Goal: Task Accomplishment & Management: Use online tool/utility

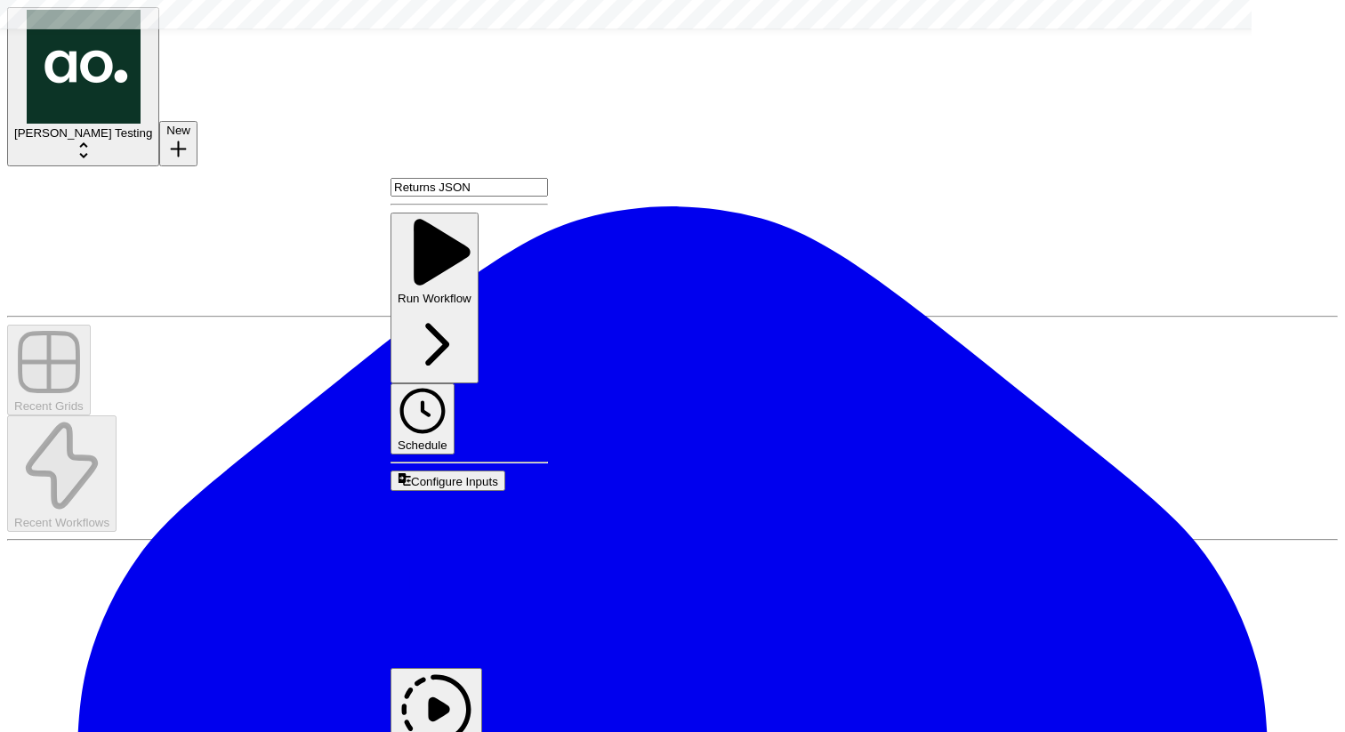
click at [475, 652] on span "Edit Workflow" at bounding box center [432, 659] width 84 height 15
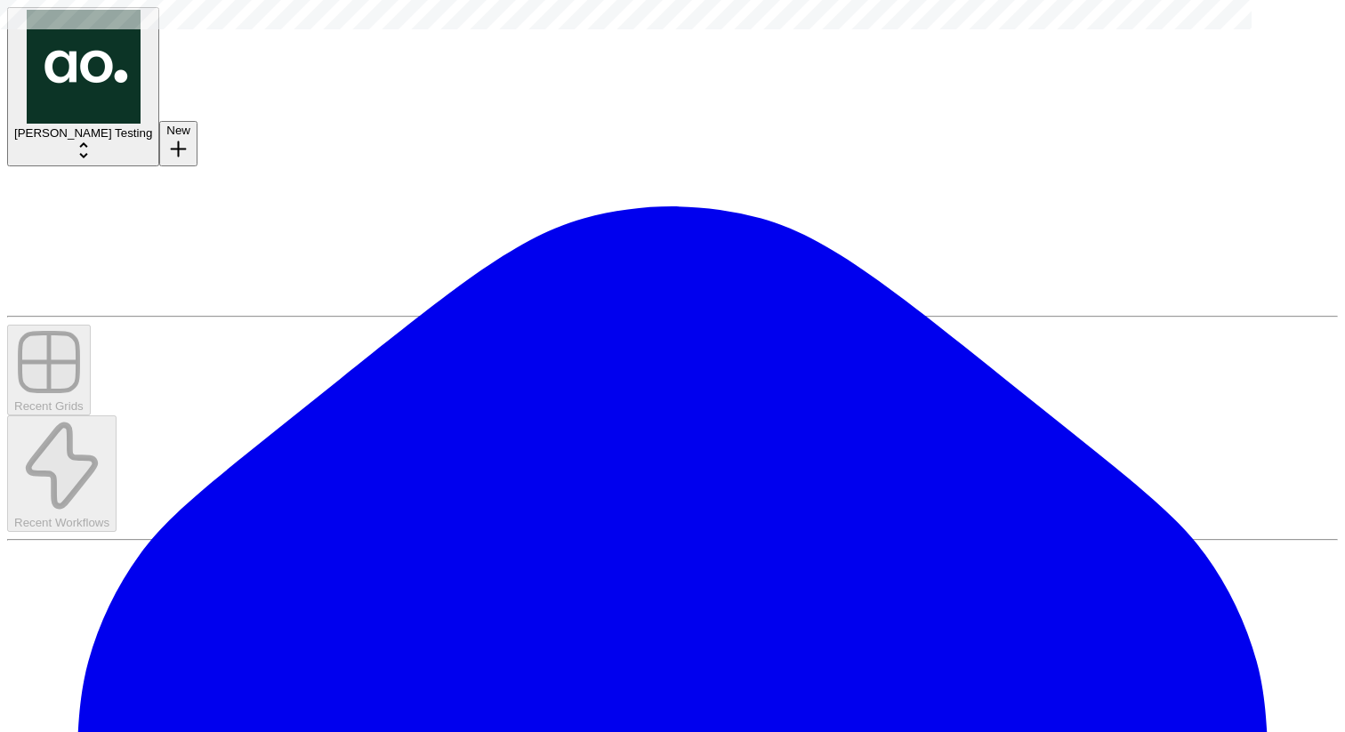
scroll to position [0, 0]
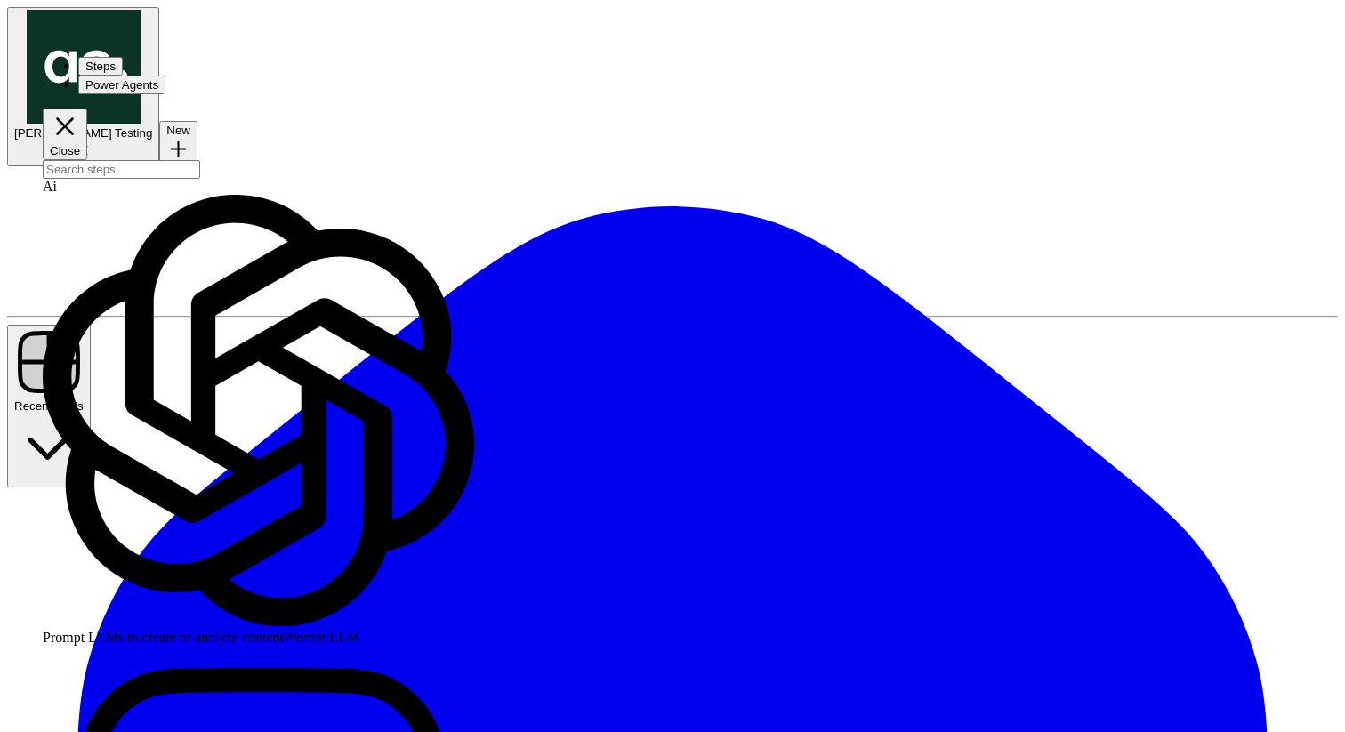
click at [119, 160] on div at bounding box center [258, 169] width 431 height 19
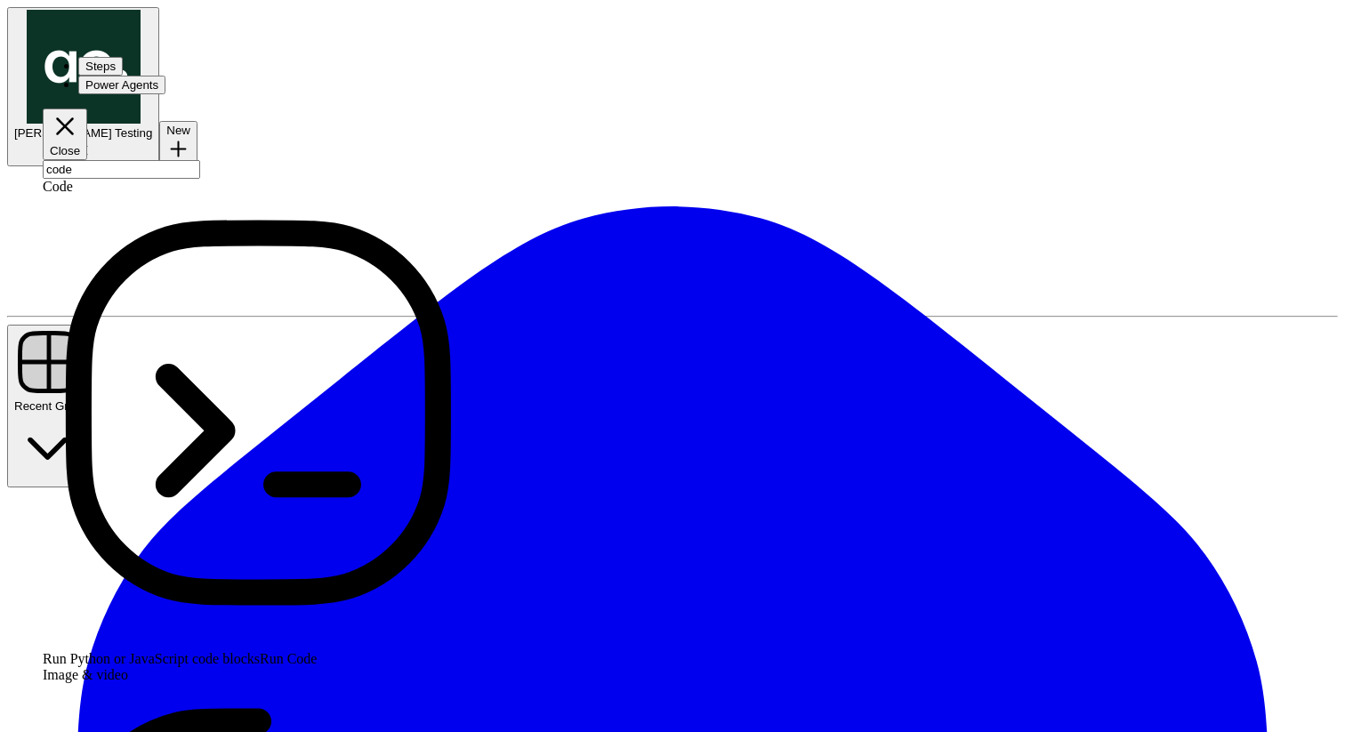
type input "code"
click at [260, 651] on span "Run Code" at bounding box center [288, 658] width 57 height 15
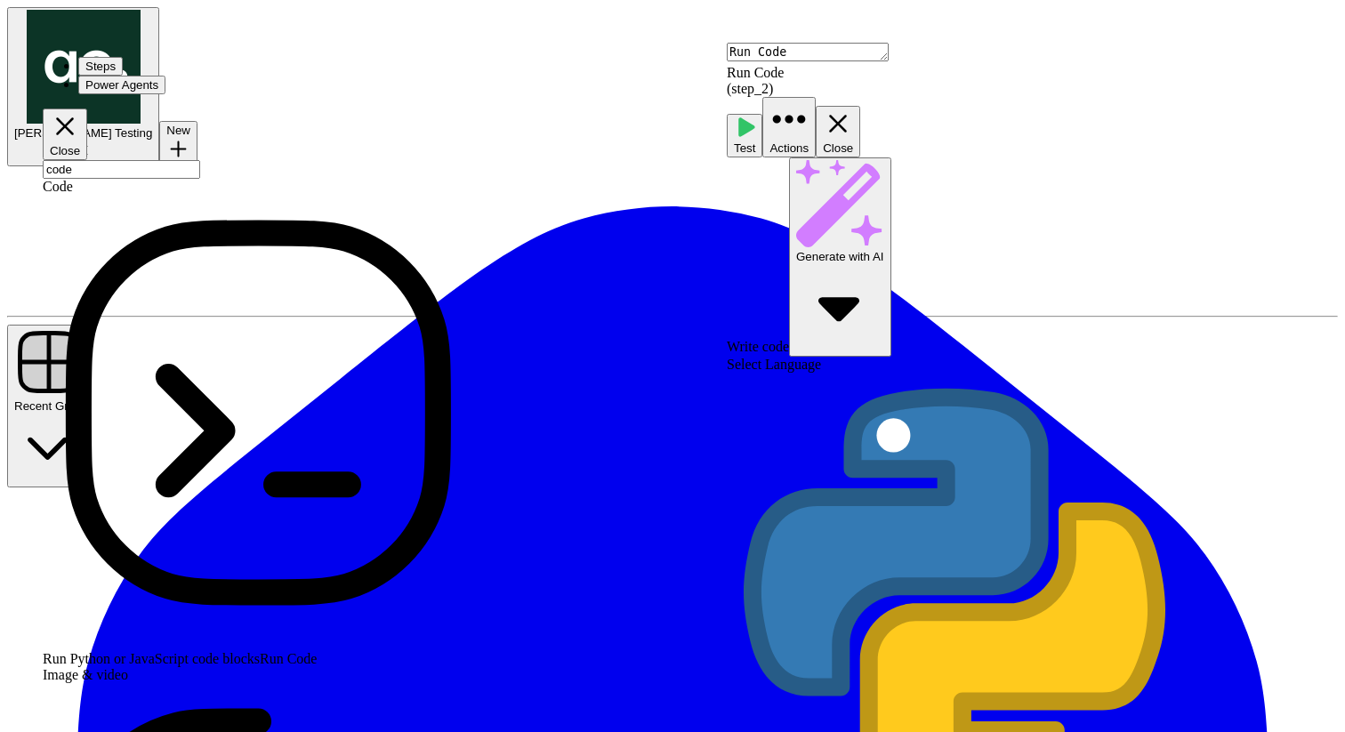
click at [1309, 58] on span "E" at bounding box center [1305, 51] width 8 height 14
click at [853, 108] on icon "button" at bounding box center [838, 123] width 30 height 30
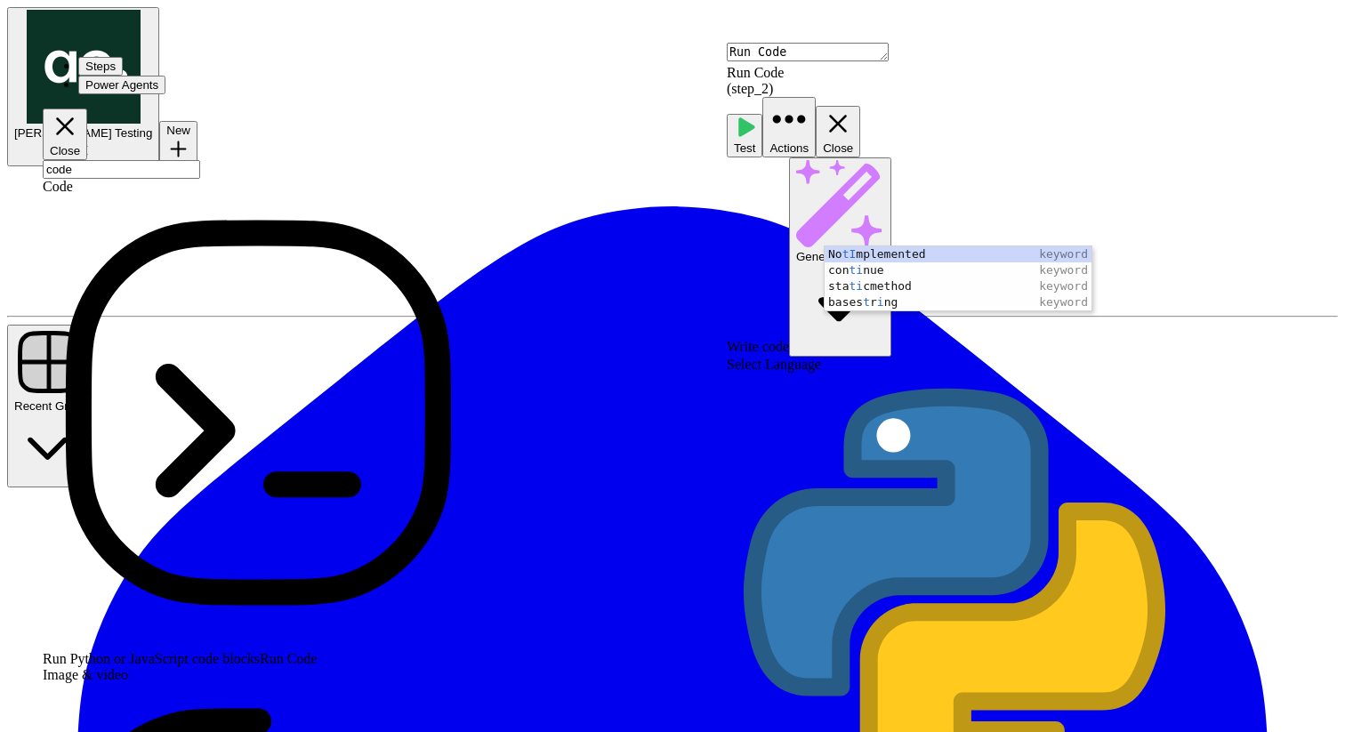
type textarea "**********"
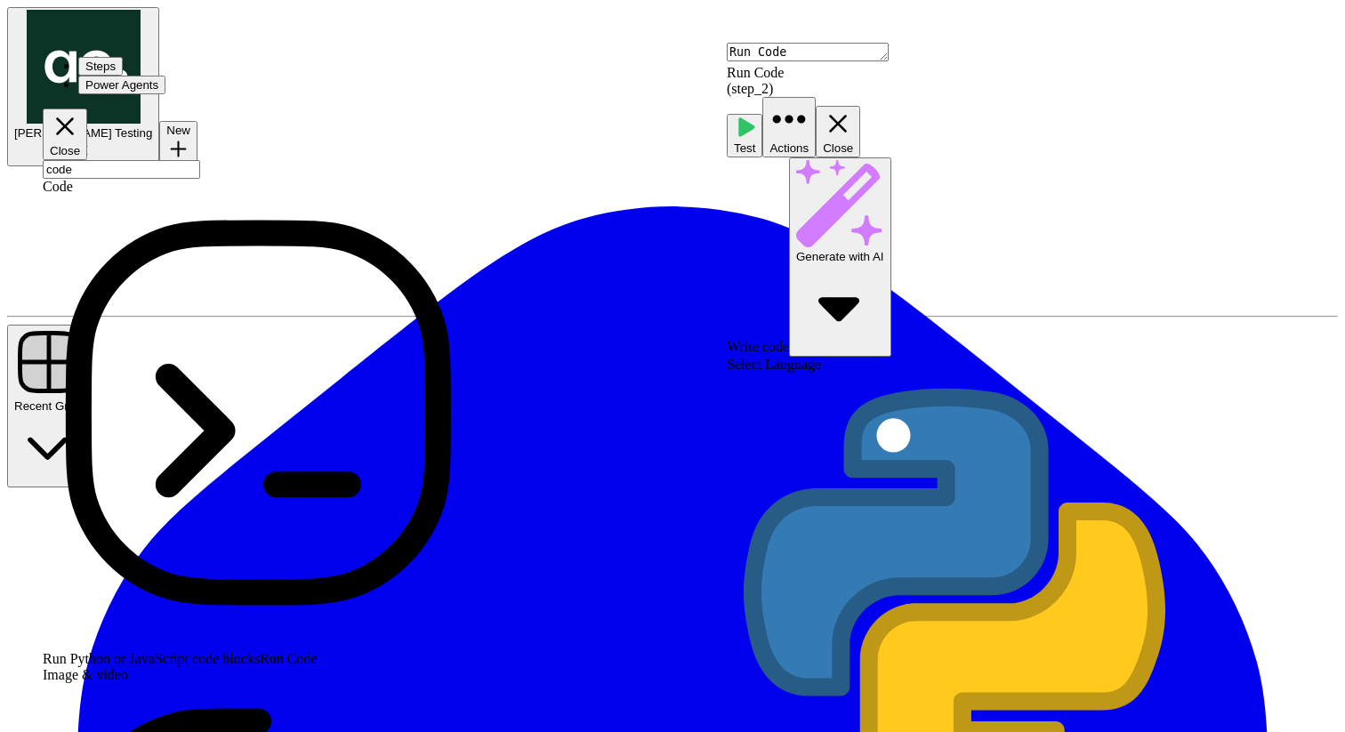
scroll to position [0, 6]
type textarea "**********"
click at [860, 106] on button "Close" at bounding box center [837, 132] width 44 height 52
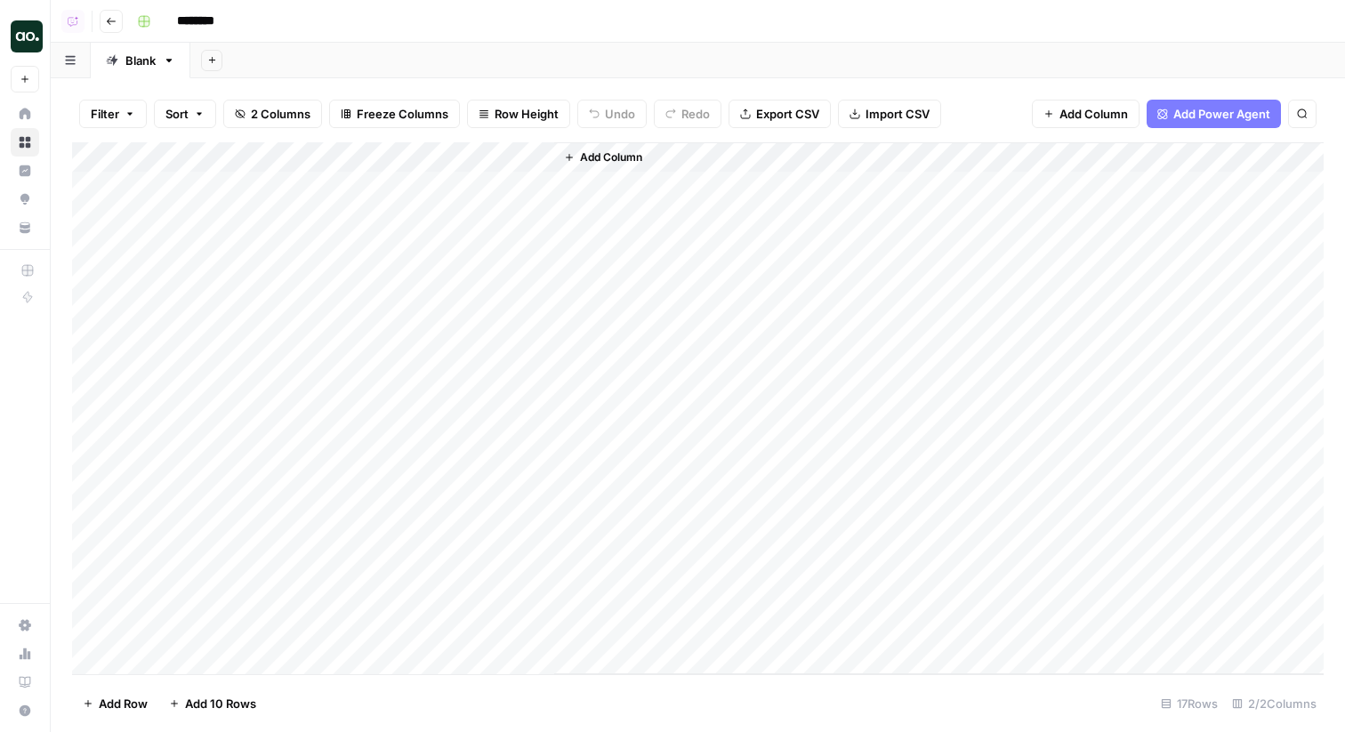
scroll to position [41, 0]
click at [213, 655] on div "Add Column" at bounding box center [697, 408] width 1251 height 532
click at [205, 657] on div "Add Column" at bounding box center [697, 408] width 1251 height 532
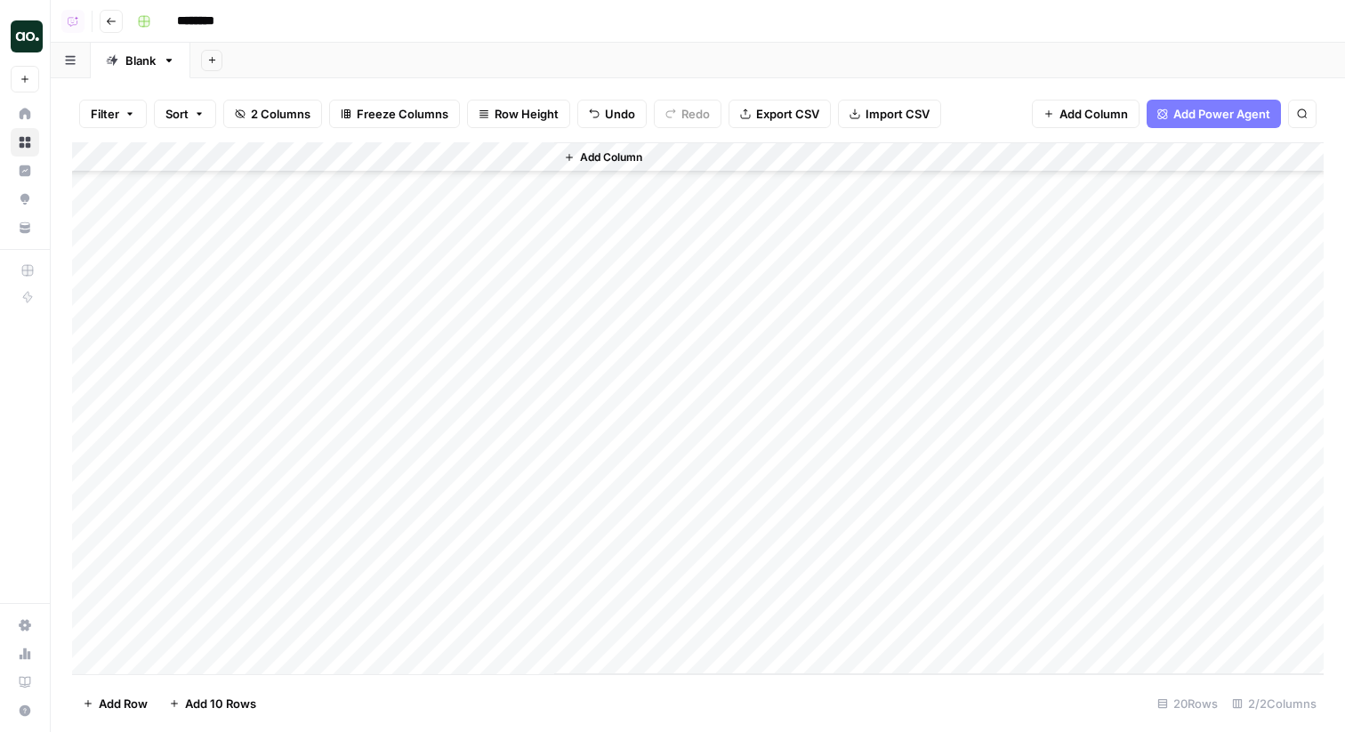
scroll to position [132, 0]
click at [205, 643] on div at bounding box center [275, 629] width 285 height 33
click at [198, 655] on div "Add Column" at bounding box center [697, 408] width 1251 height 532
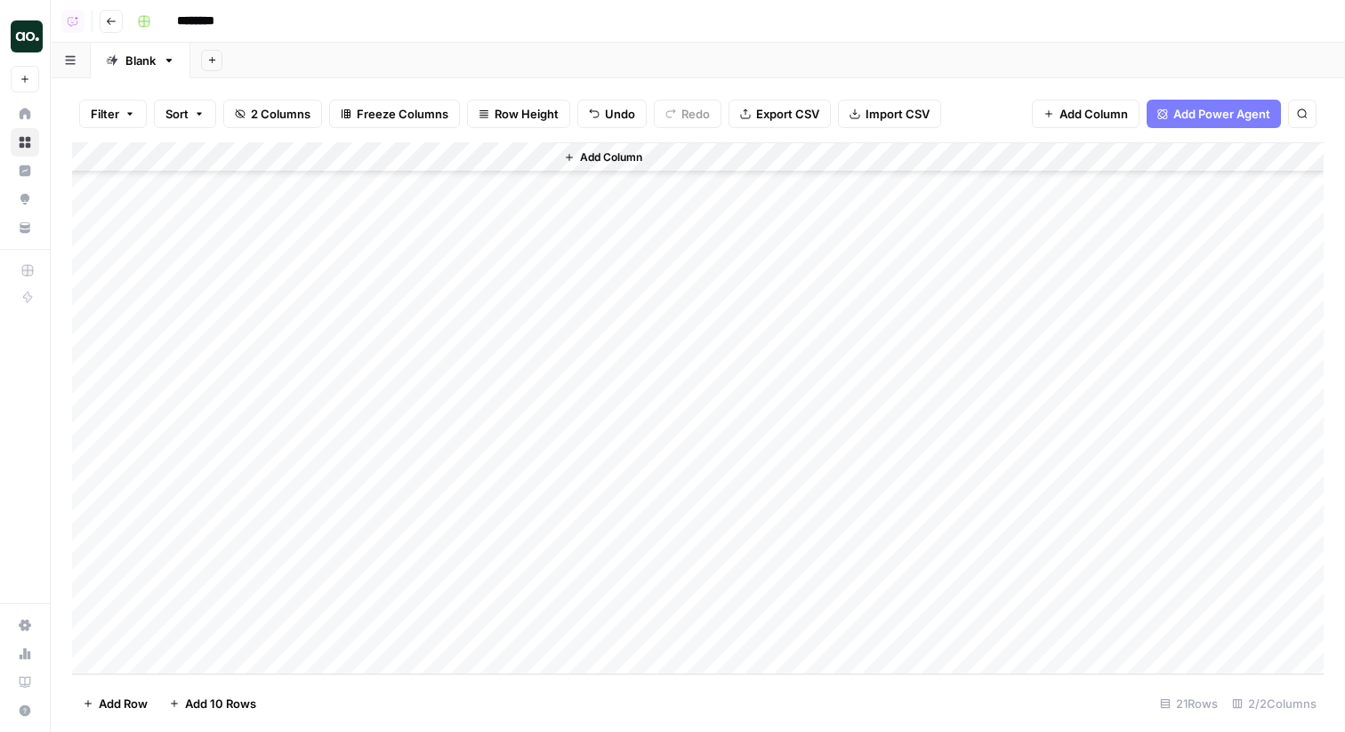
click at [198, 655] on div "Add Column" at bounding box center [697, 408] width 1251 height 532
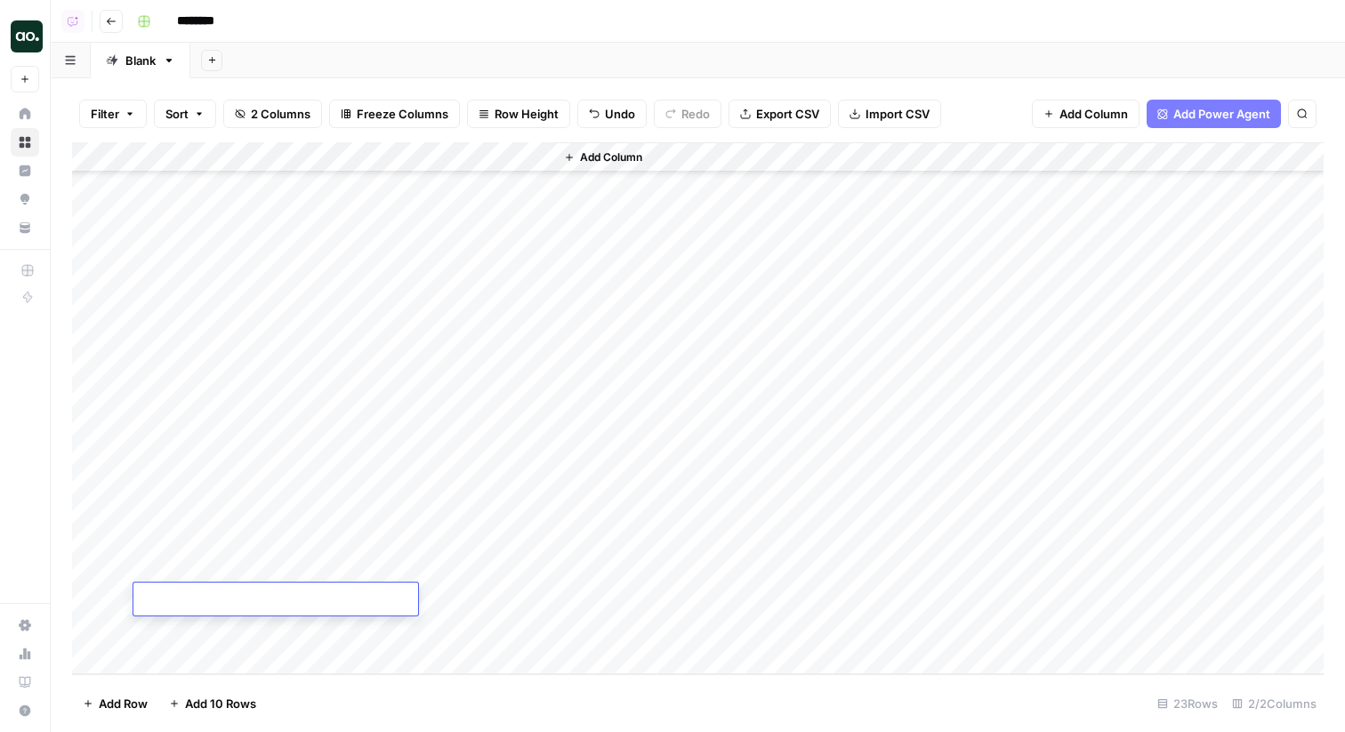
click at [198, 655] on div "Add Column" at bounding box center [697, 408] width 1251 height 532
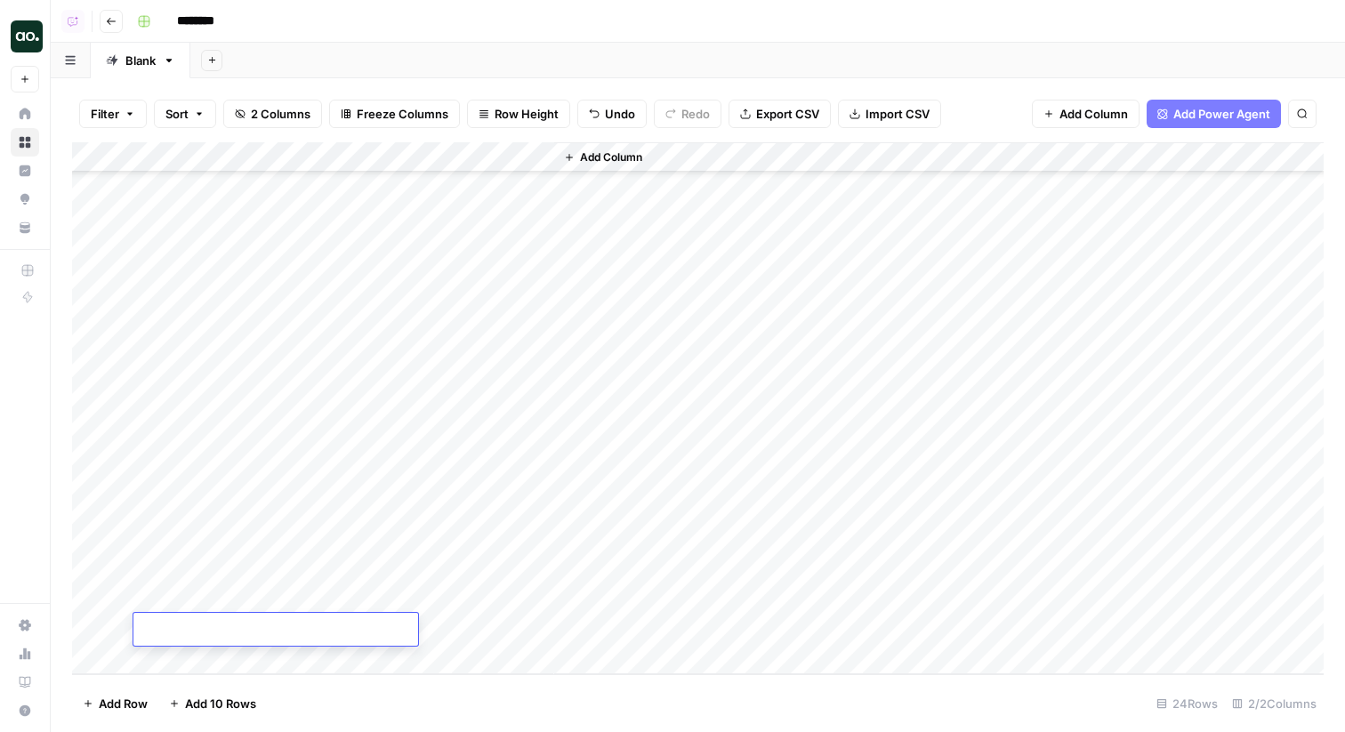
click at [198, 655] on div "Add Column" at bounding box center [697, 408] width 1251 height 532
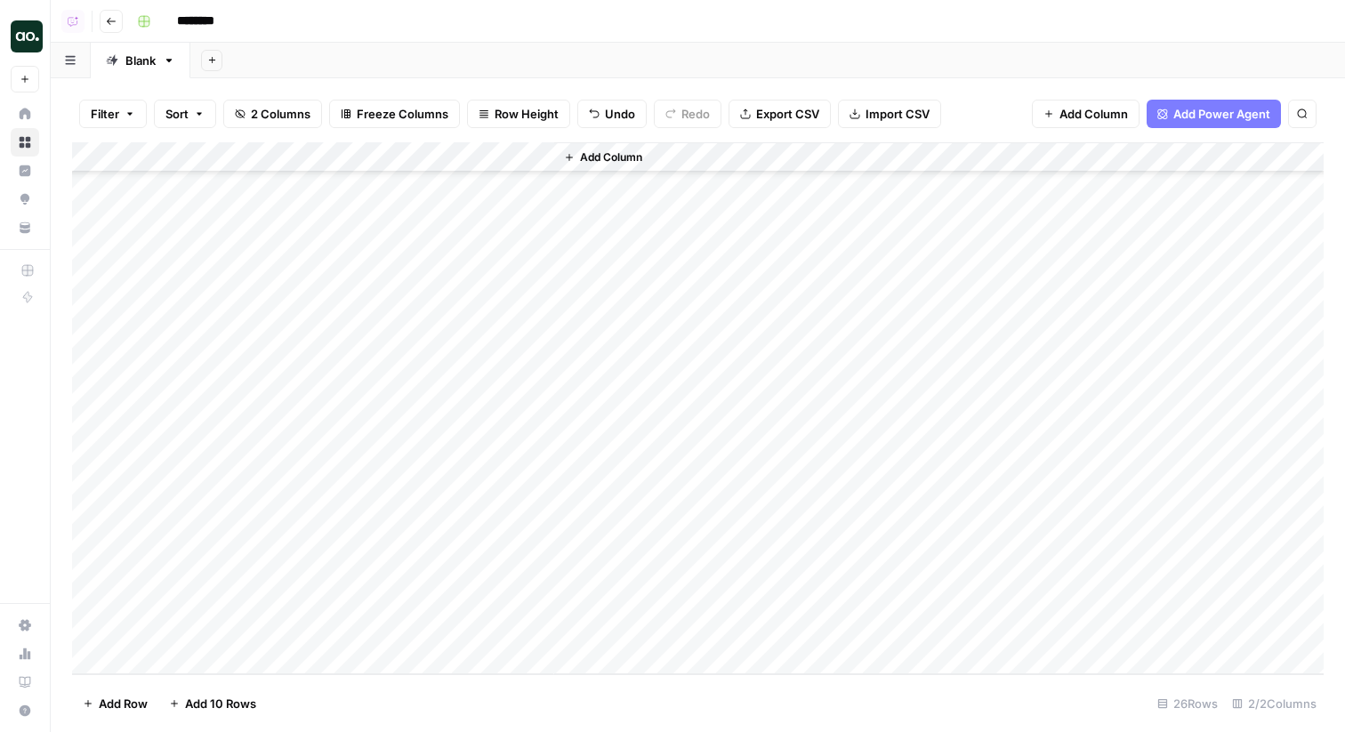
click at [198, 655] on div "Add Column" at bounding box center [697, 408] width 1251 height 532
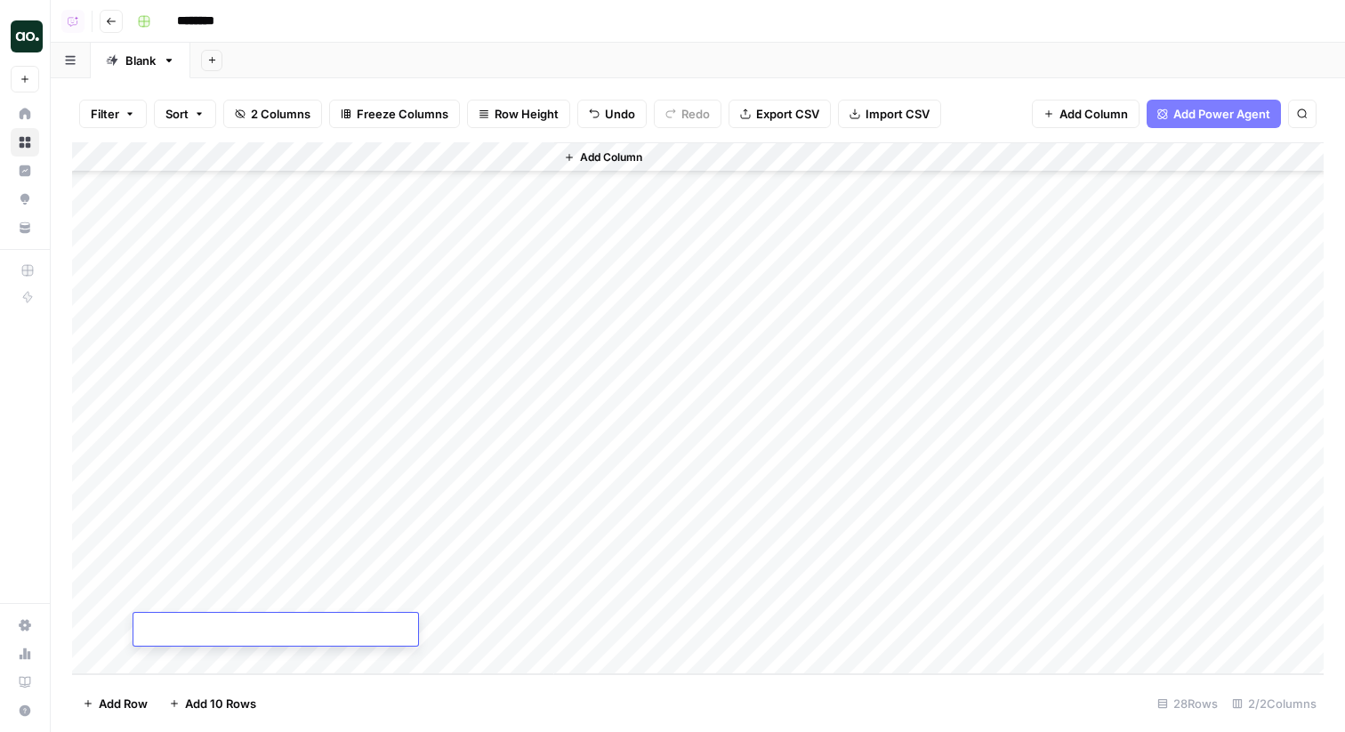
click at [198, 655] on div "Add Column" at bounding box center [697, 408] width 1251 height 532
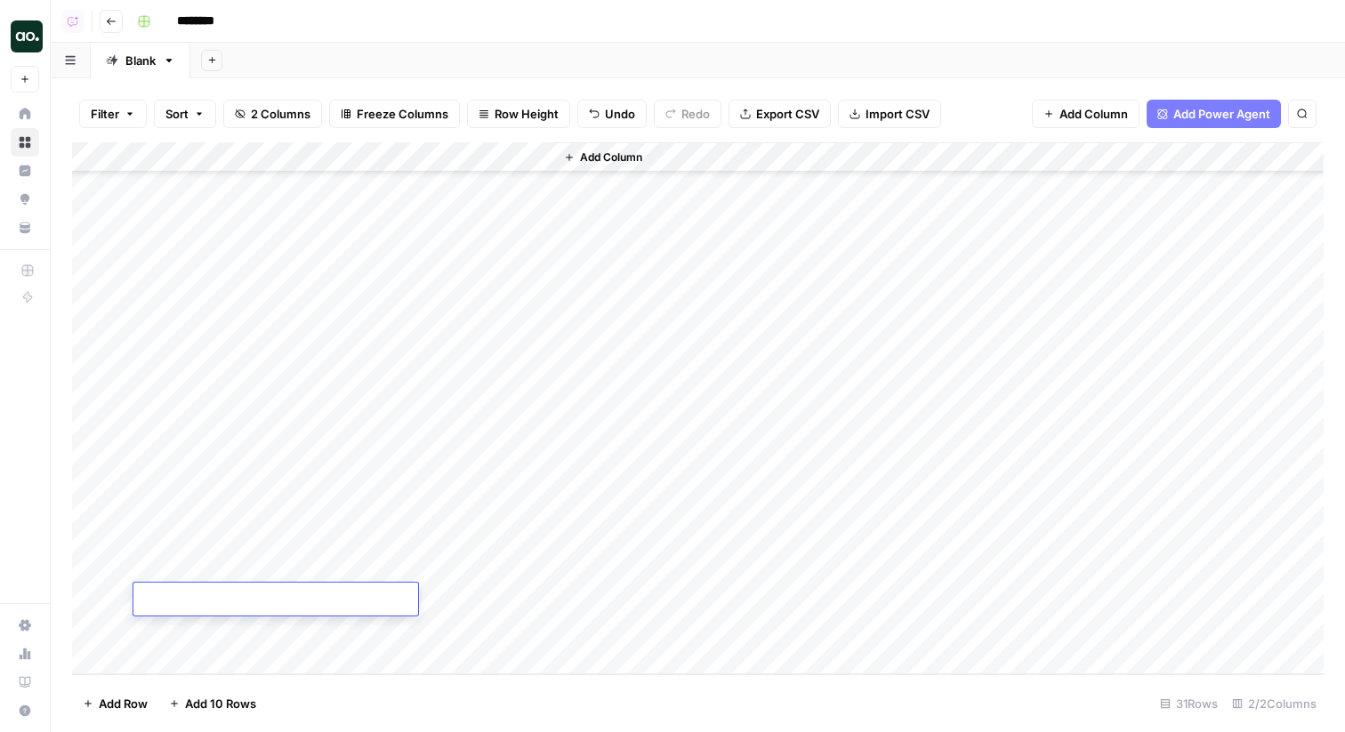
click at [198, 655] on div "Add Column" at bounding box center [697, 408] width 1251 height 532
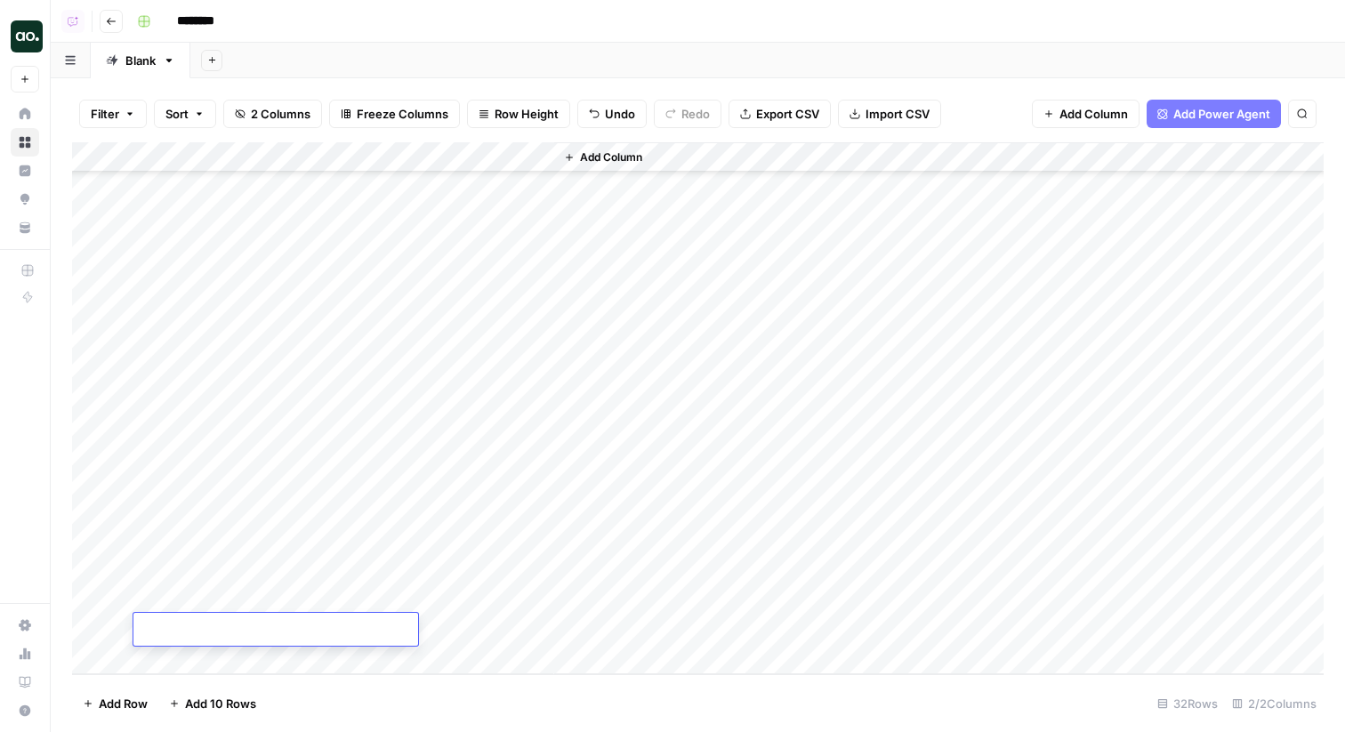
click at [198, 655] on div "Add Column" at bounding box center [697, 408] width 1251 height 532
click at [446, 168] on div "Add Column" at bounding box center [697, 408] width 1251 height 532
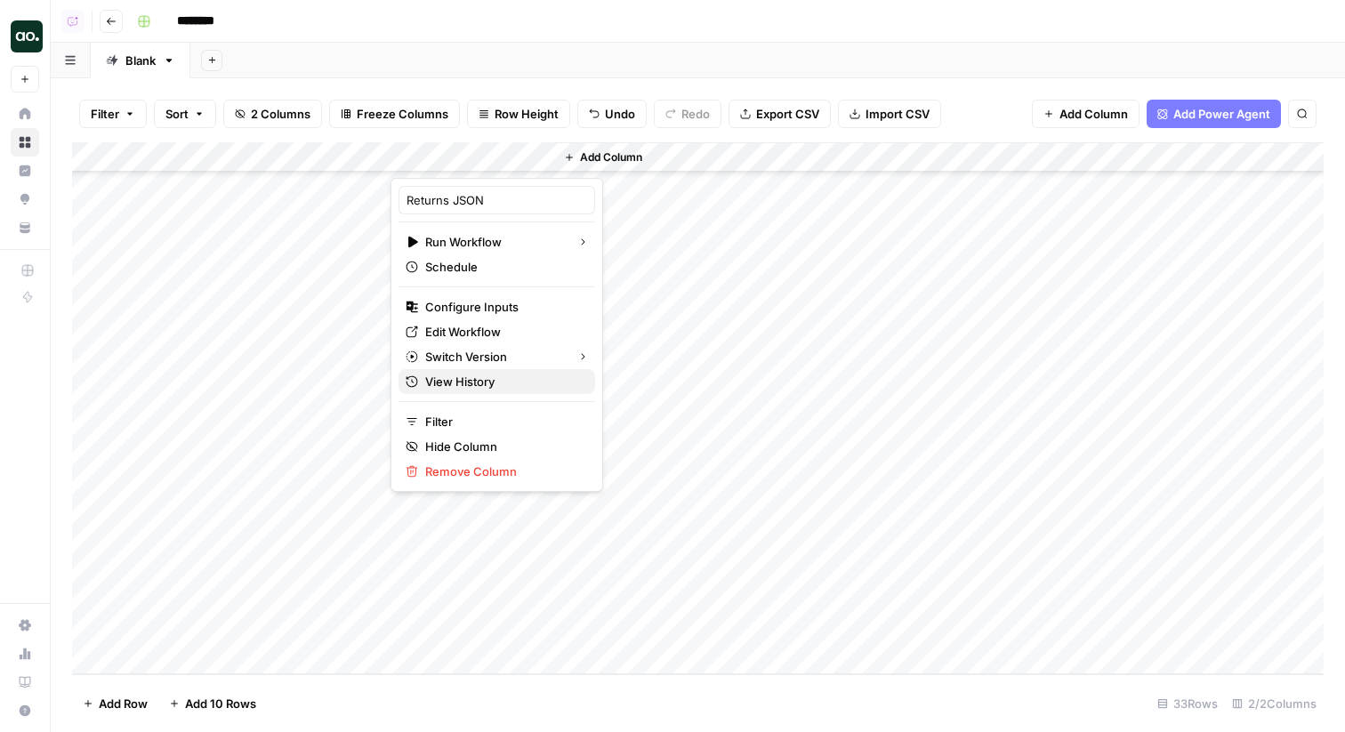
click at [446, 378] on span "View History" at bounding box center [503, 382] width 156 height 18
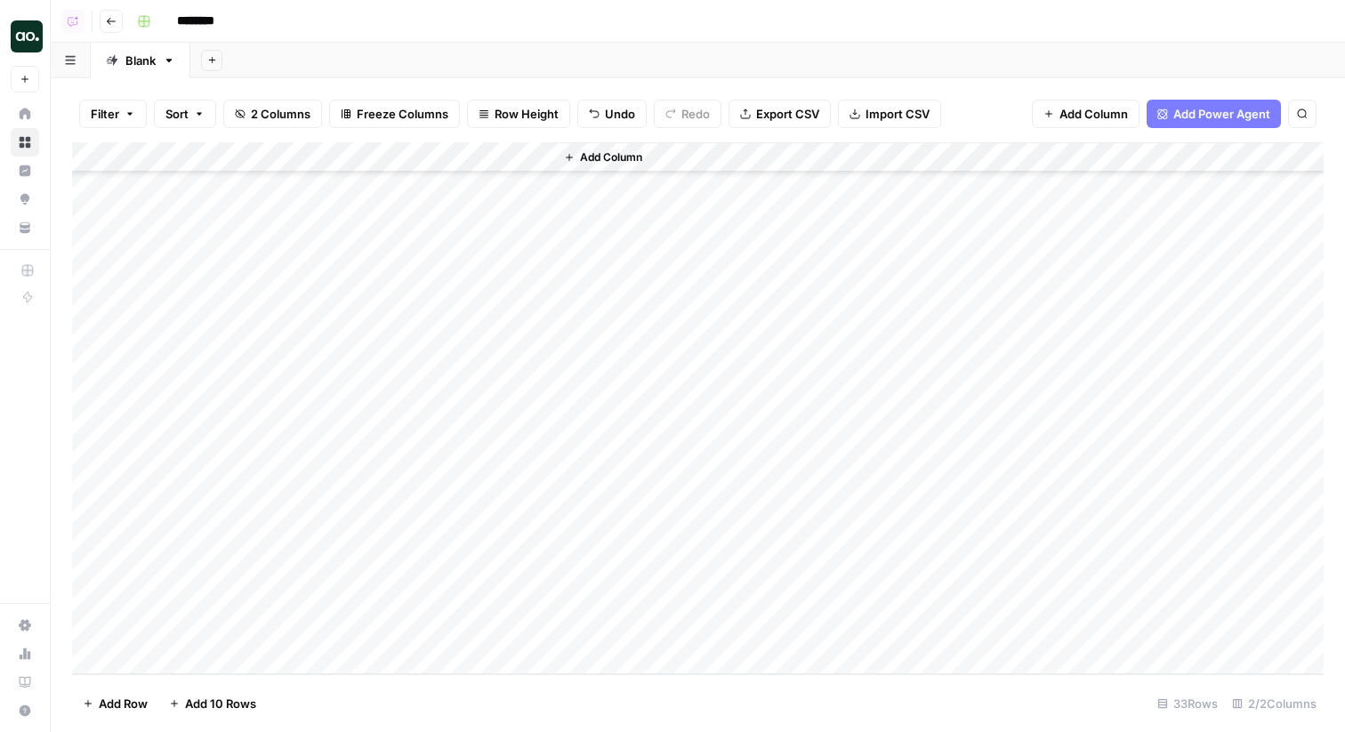
click at [535, 157] on div "Add Column" at bounding box center [697, 408] width 1251 height 532
click at [566, 206] on span "All Rows" at bounding box center [601, 198] width 112 height 18
click at [534, 159] on div "Add Column" at bounding box center [697, 408] width 1251 height 532
